Goal: Find specific page/section: Find specific page/section

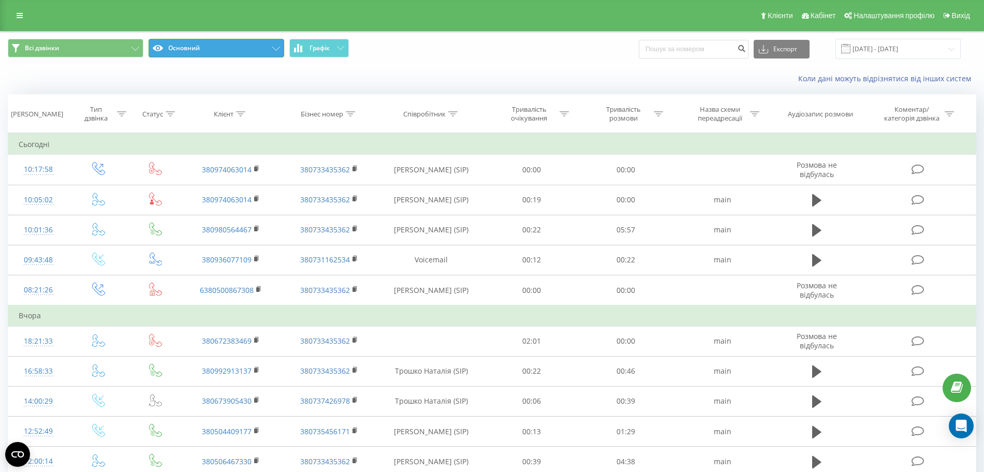
click at [212, 43] on button "Основний" at bounding box center [217, 48] width 136 height 19
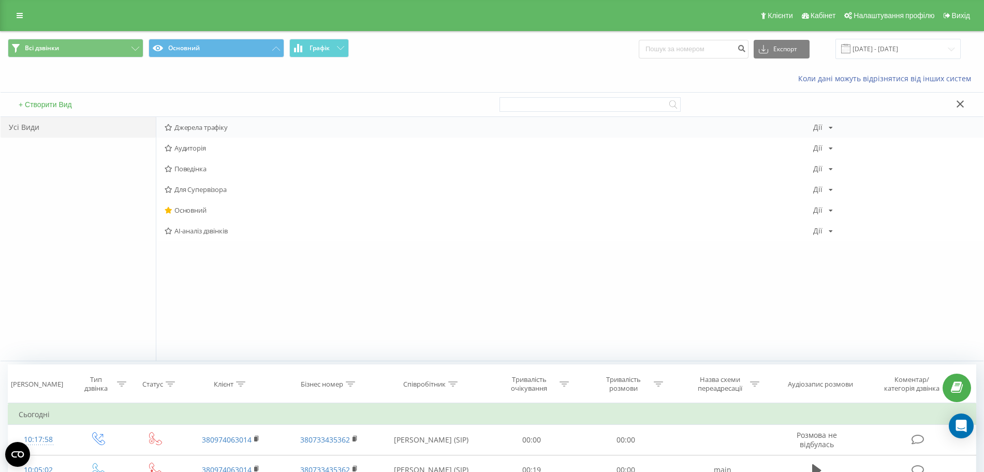
click at [221, 122] on div "Джерела трафіку [PERSON_NAME] Копіювати Видалити За замовчуванням Поділитися" at bounding box center [569, 127] width 827 height 21
click at [218, 127] on span "Джерела трафіку" at bounding box center [489, 127] width 649 height 7
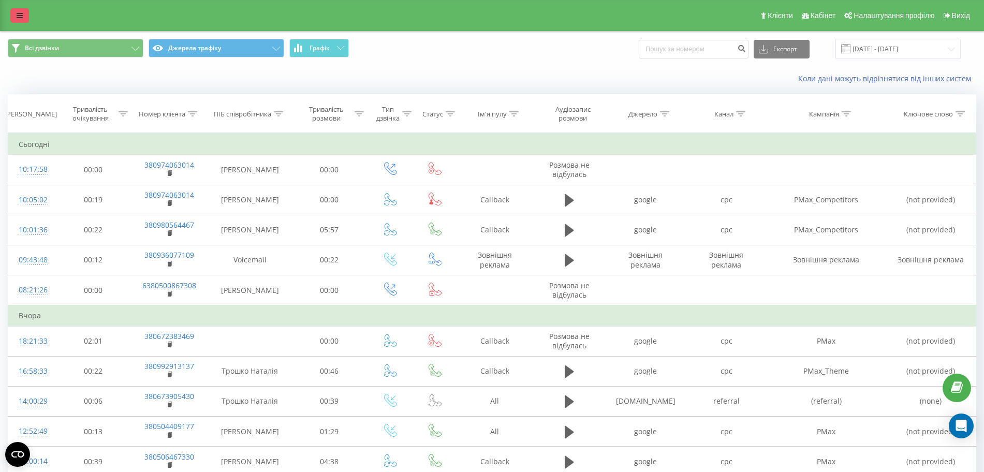
click at [10, 16] on link at bounding box center [19, 15] width 19 height 14
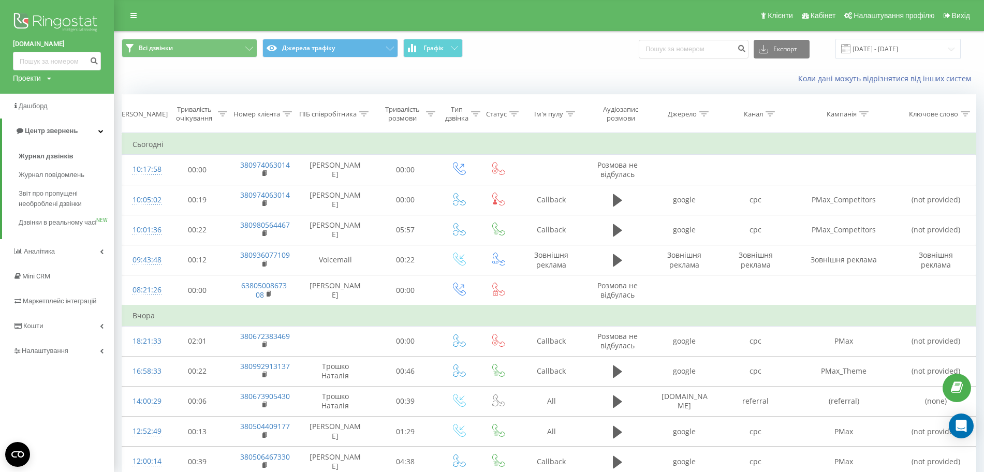
click at [32, 79] on div "Проекти" at bounding box center [27, 78] width 28 height 10
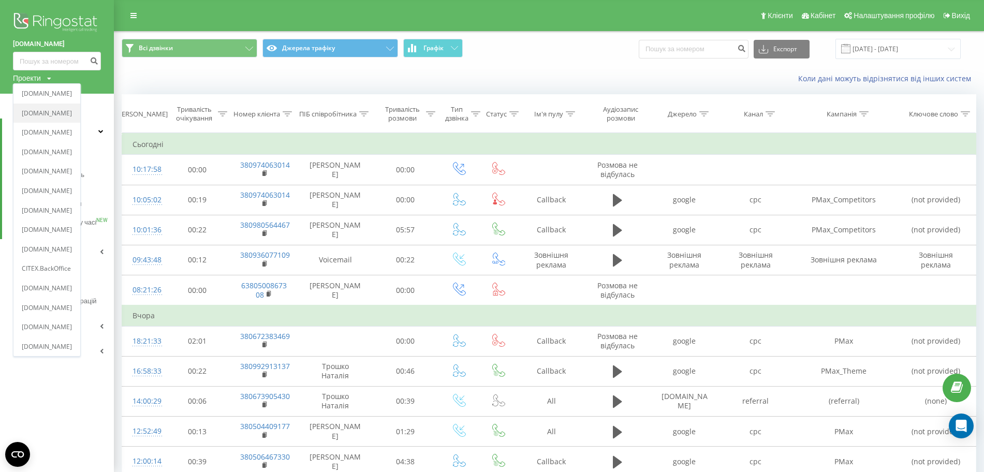
click at [63, 106] on div "[DOMAIN_NAME]" at bounding box center [46, 114] width 67 height 20
